Goal: Navigation & Orientation: Go to known website

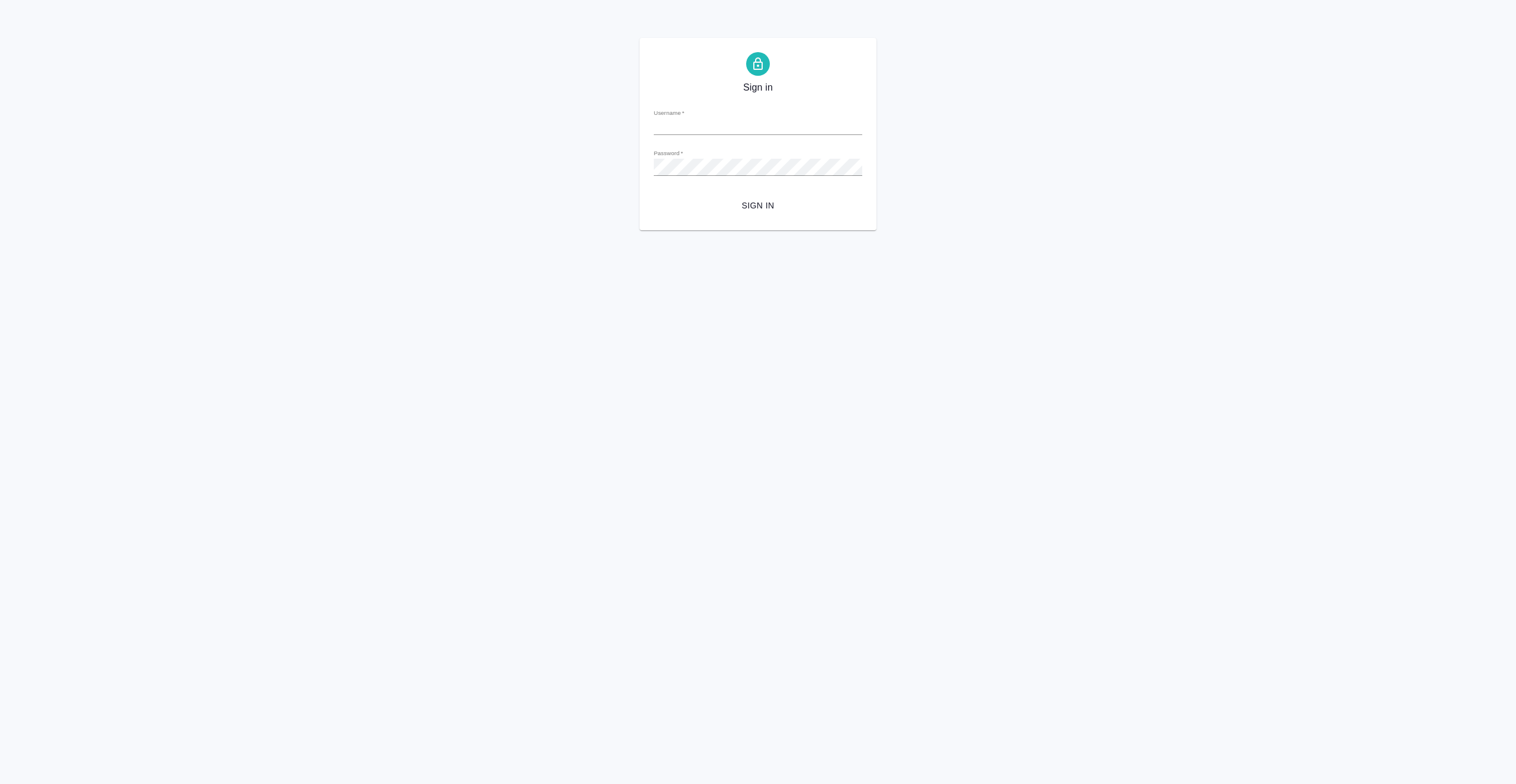
type input "[EMAIL_ADDRESS][DOMAIN_NAME]"
click at [762, 205] on span "Sign in" at bounding box center [758, 206] width 189 height 15
